Goal: Information Seeking & Learning: Check status

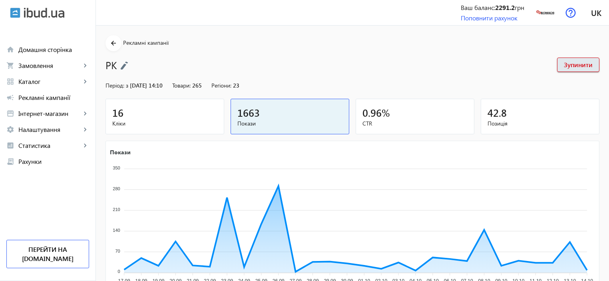
click at [172, 123] on span "Кліки" at bounding box center [164, 123] width 105 height 8
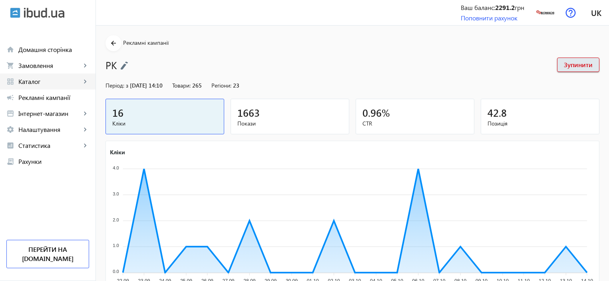
click at [22, 83] on span "Каталог" at bounding box center [49, 81] width 63 height 8
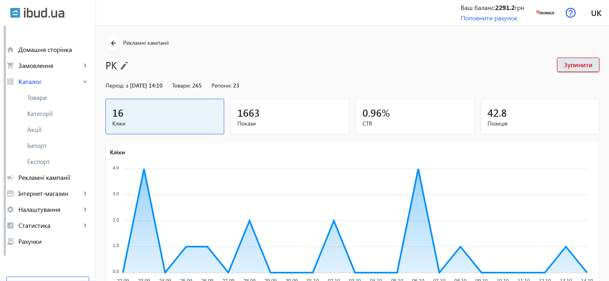
click at [44, 176] on span "Рекламні кампанії" at bounding box center [53, 177] width 71 height 8
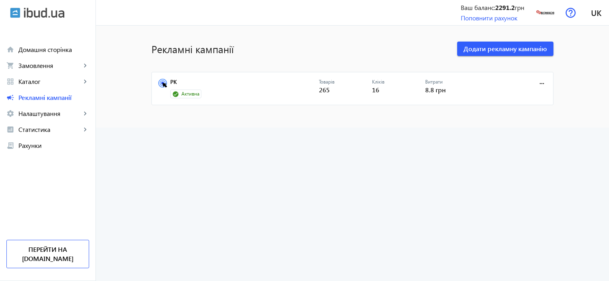
click at [487, 91] on div at bounding box center [504, 89] width 53 height 20
click at [170, 80] on link "РК" at bounding box center [244, 84] width 149 height 11
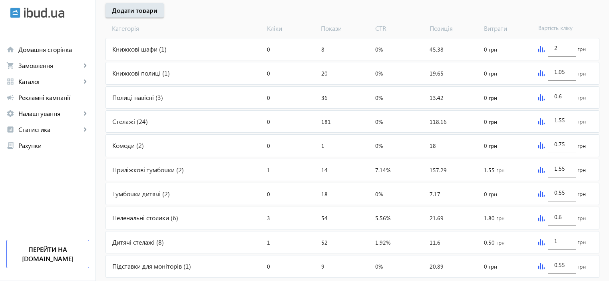
scroll to position [301, 0]
click at [541, 50] on img at bounding box center [541, 50] width 6 height 6
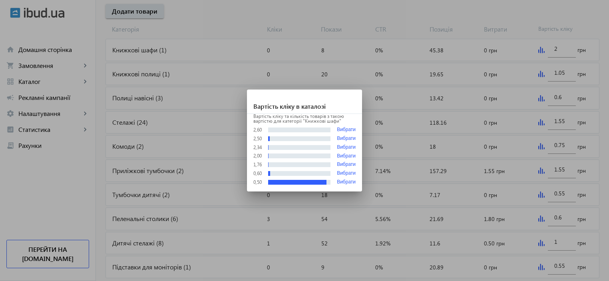
scroll to position [0, 0]
click at [541, 50] on div at bounding box center [304, 140] width 609 height 281
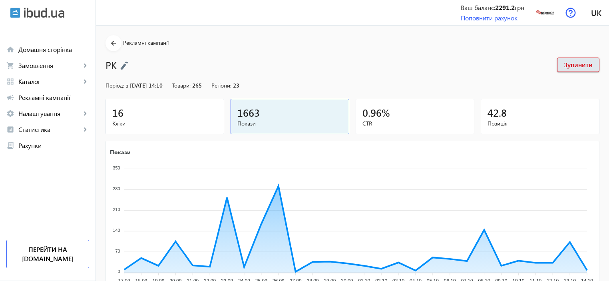
scroll to position [301, 0]
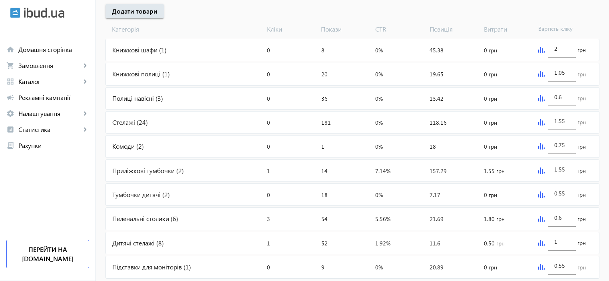
click at [541, 76] on img at bounding box center [541, 74] width 6 height 6
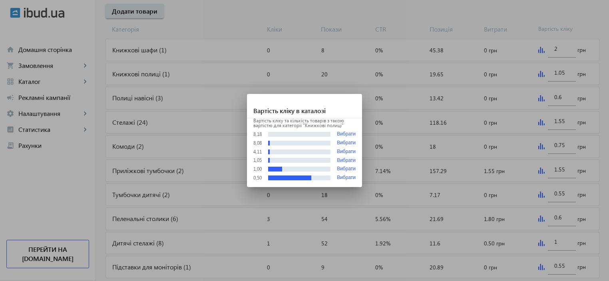
scroll to position [0, 0]
click at [541, 76] on div at bounding box center [304, 140] width 609 height 281
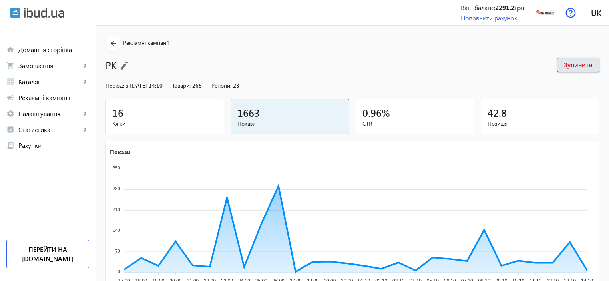
scroll to position [301, 0]
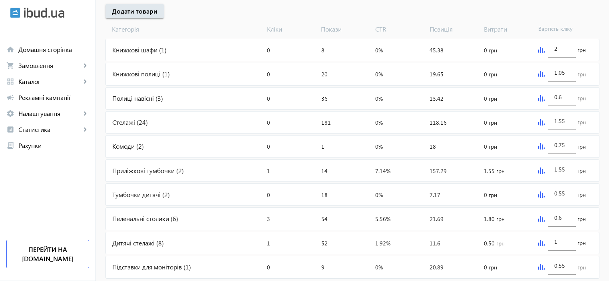
click at [541, 95] on img at bounding box center [541, 98] width 6 height 6
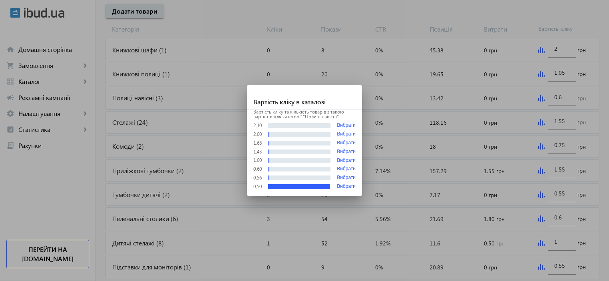
scroll to position [0, 0]
click at [541, 95] on div at bounding box center [304, 140] width 609 height 281
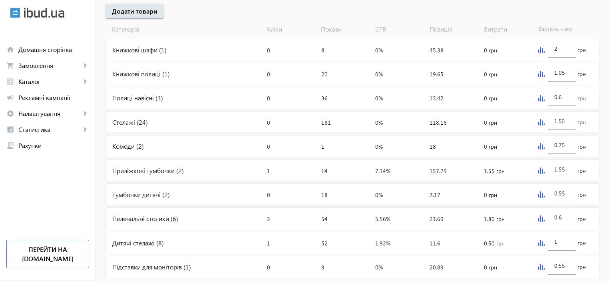
scroll to position [301, 0]
click at [539, 123] on img at bounding box center [541, 122] width 6 height 6
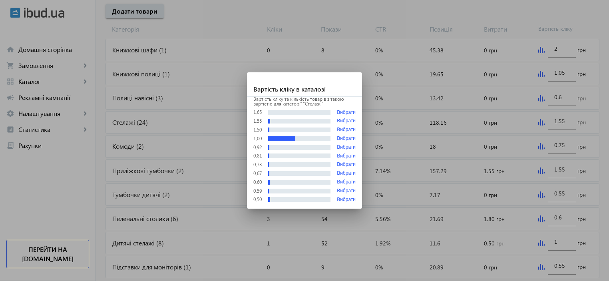
scroll to position [0, 0]
click at [539, 123] on div at bounding box center [304, 140] width 609 height 281
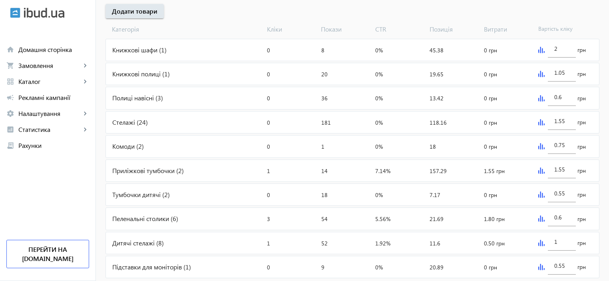
scroll to position [301, 0]
click at [537, 149] on div "0.75 грн" at bounding box center [567, 146] width 64 height 22
click at [541, 144] on img at bounding box center [541, 146] width 6 height 6
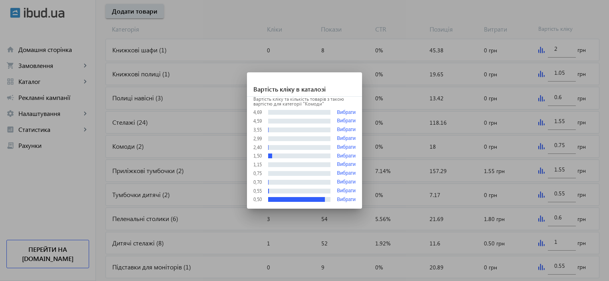
click at [541, 144] on div at bounding box center [304, 140] width 609 height 281
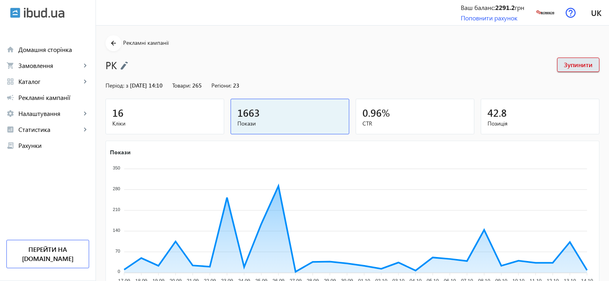
scroll to position [301, 0]
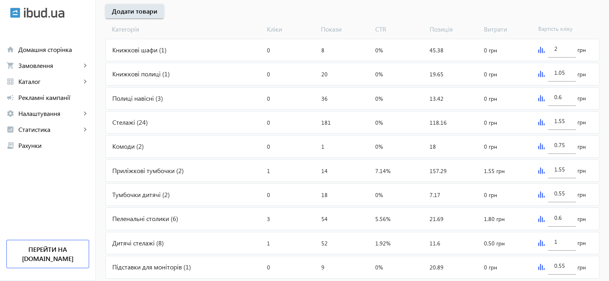
click at [539, 169] on img at bounding box center [541, 170] width 6 height 6
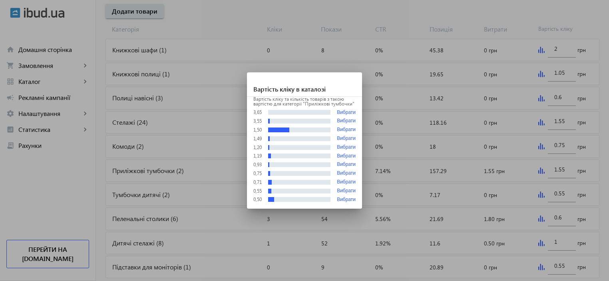
click at [539, 169] on div at bounding box center [304, 140] width 609 height 281
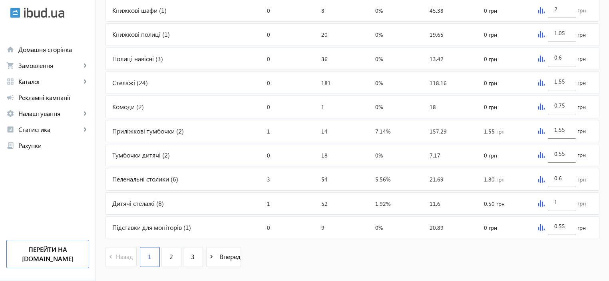
scroll to position [355, 0]
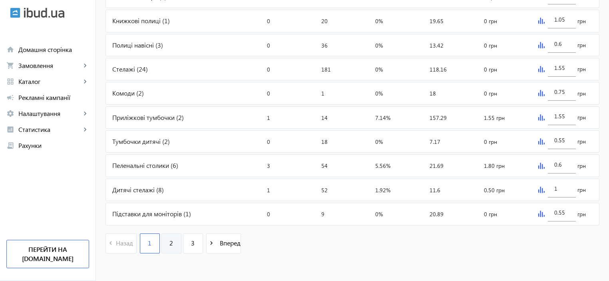
click at [169, 241] on span "2" at bounding box center [171, 242] width 4 height 9
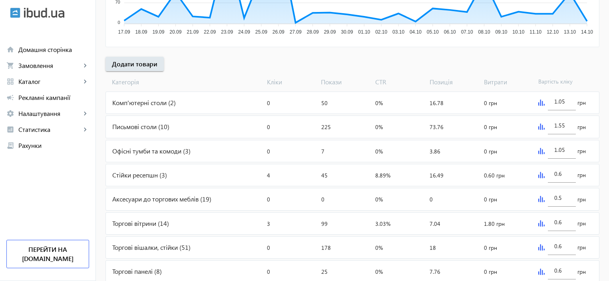
scroll to position [293, 0]
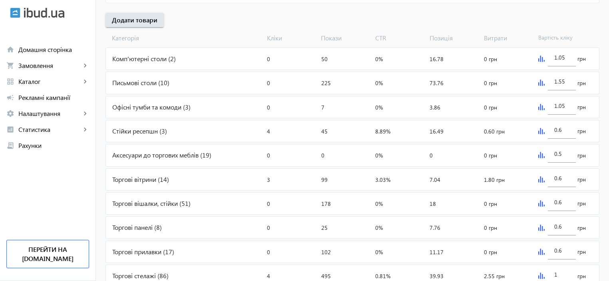
click at [539, 58] on img at bounding box center [541, 59] width 6 height 6
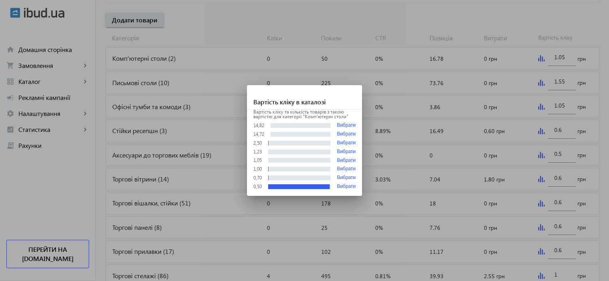
scroll to position [0, 0]
click at [539, 58] on div at bounding box center [304, 140] width 609 height 281
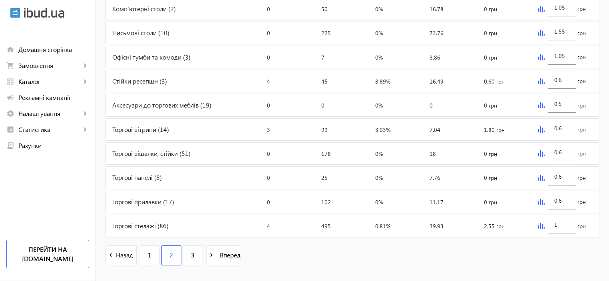
scroll to position [346, 0]
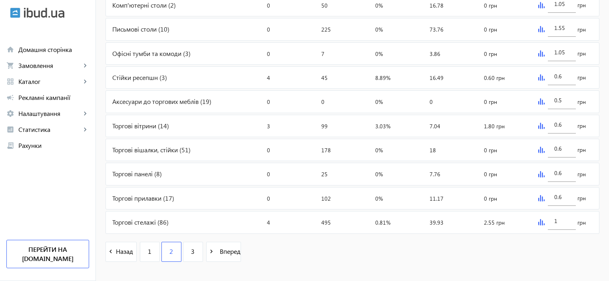
click at [538, 127] on img at bounding box center [541, 126] width 6 height 6
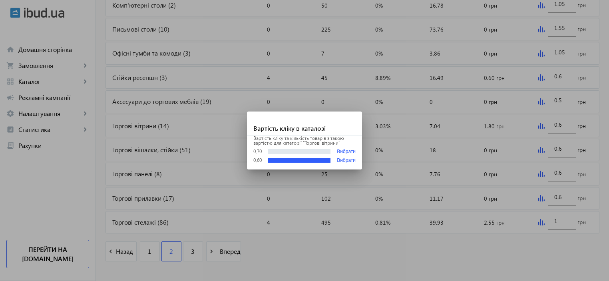
scroll to position [0, 0]
click at [538, 127] on div at bounding box center [304, 140] width 609 height 281
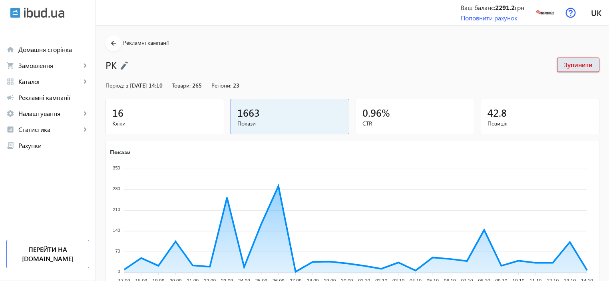
scroll to position [346, 0]
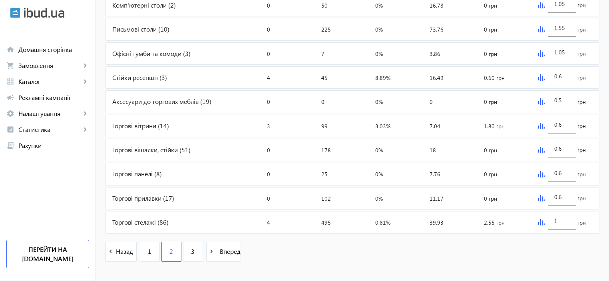
click at [540, 147] on img at bounding box center [541, 150] width 6 height 6
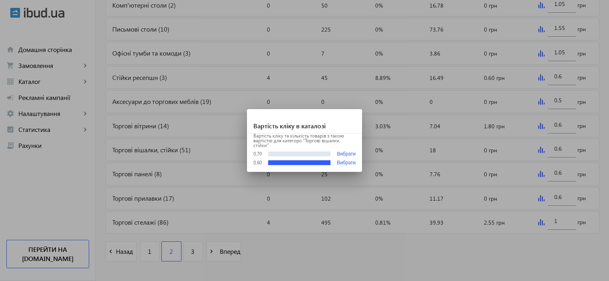
scroll to position [0, 0]
click at [540, 146] on div at bounding box center [304, 140] width 609 height 281
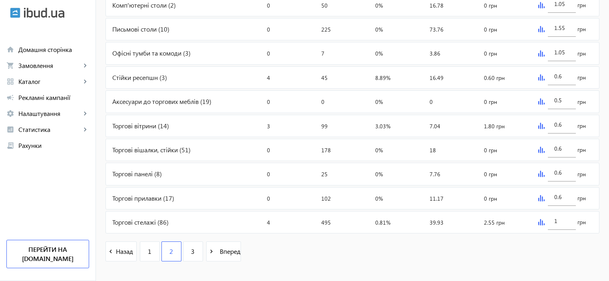
scroll to position [346, 0]
click at [542, 173] on img at bounding box center [541, 174] width 6 height 6
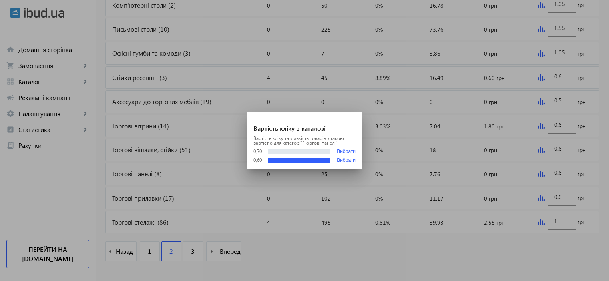
click at [542, 173] on div at bounding box center [304, 140] width 609 height 281
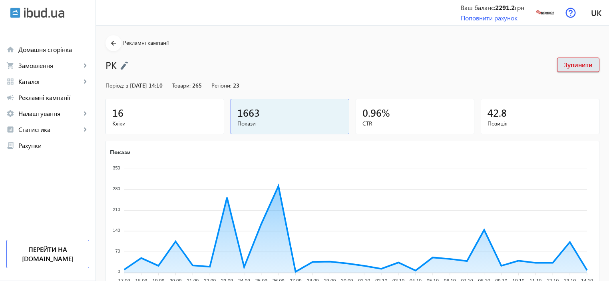
scroll to position [346, 0]
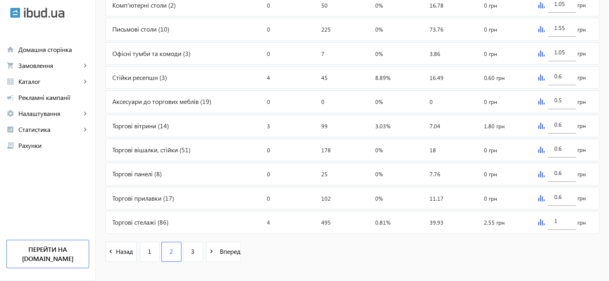
click at [540, 195] on img at bounding box center [541, 198] width 6 height 6
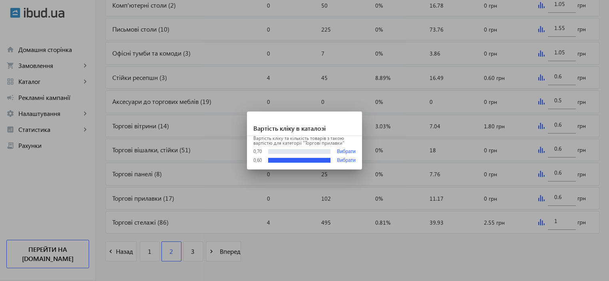
scroll to position [0, 0]
click at [540, 195] on div at bounding box center [304, 140] width 609 height 281
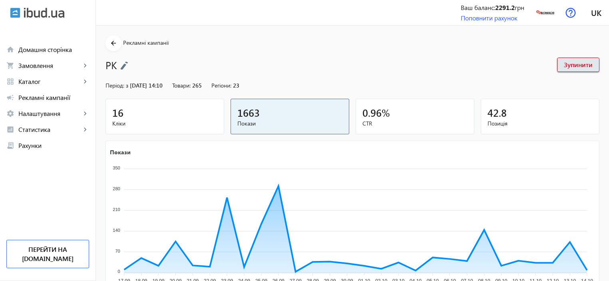
scroll to position [346, 0]
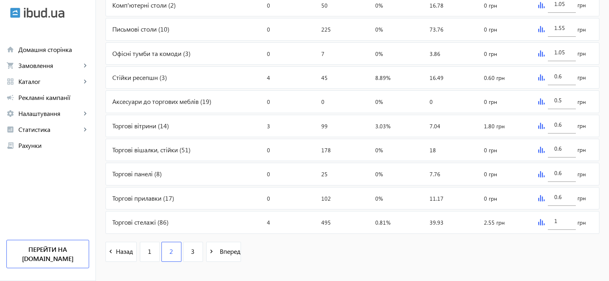
click at [535, 220] on div "1 грн" at bounding box center [567, 222] width 64 height 22
click at [541, 222] on img at bounding box center [541, 222] width 6 height 6
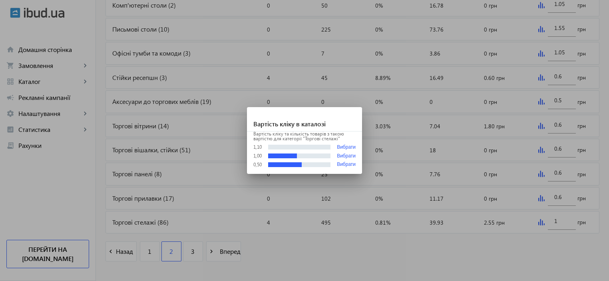
scroll to position [0, 0]
click at [540, 222] on div at bounding box center [304, 140] width 609 height 281
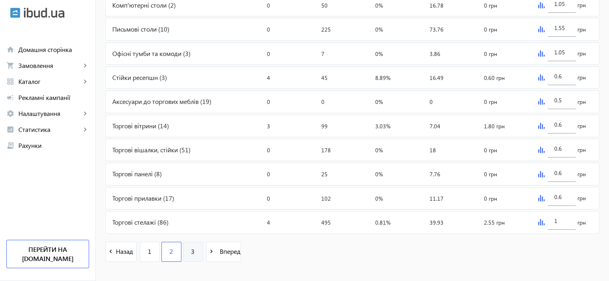
click at [193, 255] on link "3" at bounding box center [193, 252] width 20 height 20
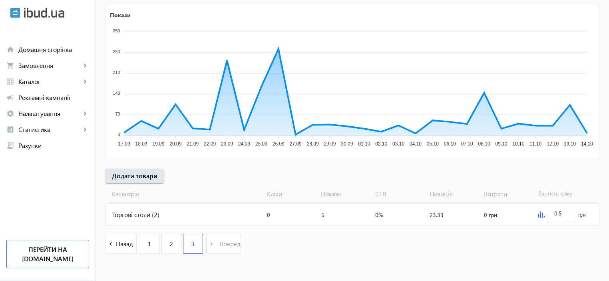
scroll to position [139, 0]
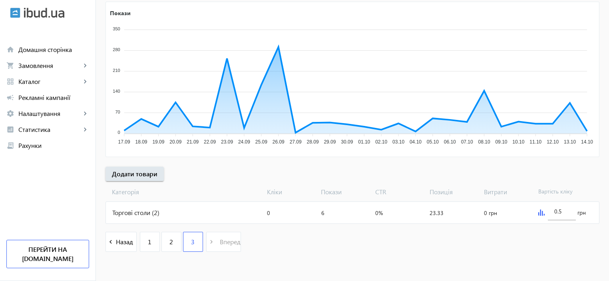
click at [541, 212] on img at bounding box center [541, 212] width 6 height 6
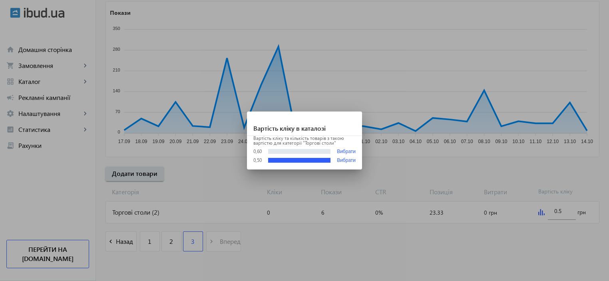
scroll to position [0, 0]
click at [541, 212] on div at bounding box center [304, 140] width 609 height 281
